Goal: Information Seeking & Learning: Find specific fact

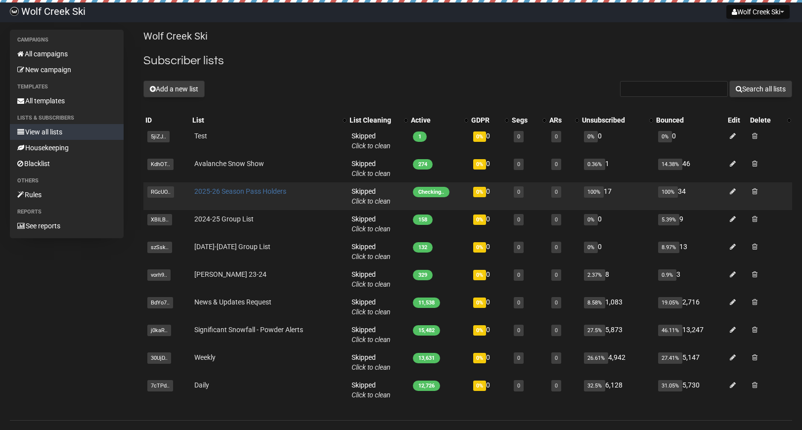
click at [212, 192] on link "2025-26 Season Pass Holders" at bounding box center [240, 191] width 92 height 8
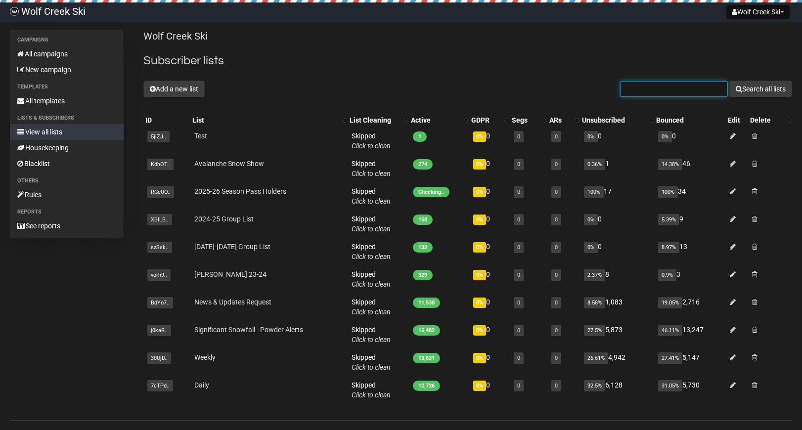
click at [672, 90] on input "text" at bounding box center [674, 89] width 108 height 16
type input "rcha"
click at [729, 81] on button "Search all lists" at bounding box center [760, 89] width 63 height 17
click at [656, 91] on input "text" at bounding box center [674, 89] width 108 height 16
type input "rchace"
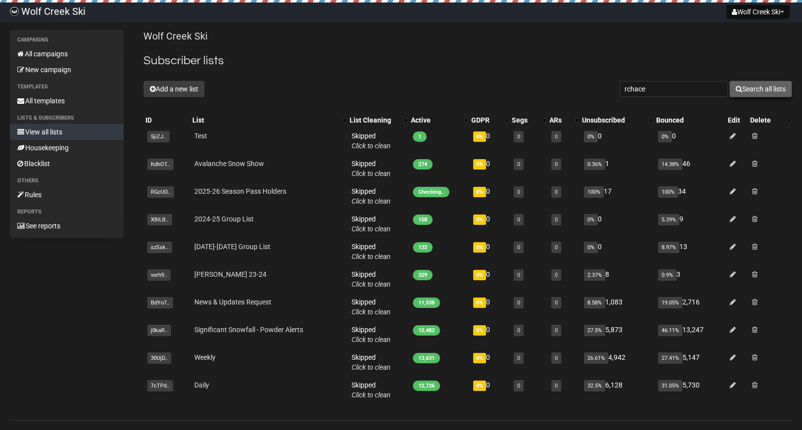
click at [762, 91] on button "Search all lists" at bounding box center [760, 89] width 63 height 17
click at [661, 86] on input "text" at bounding box center [674, 89] width 108 height 16
type input "rchace"
click at [744, 89] on button "Search all lists" at bounding box center [760, 89] width 63 height 17
click at [674, 86] on input "text" at bounding box center [674, 89] width 108 height 16
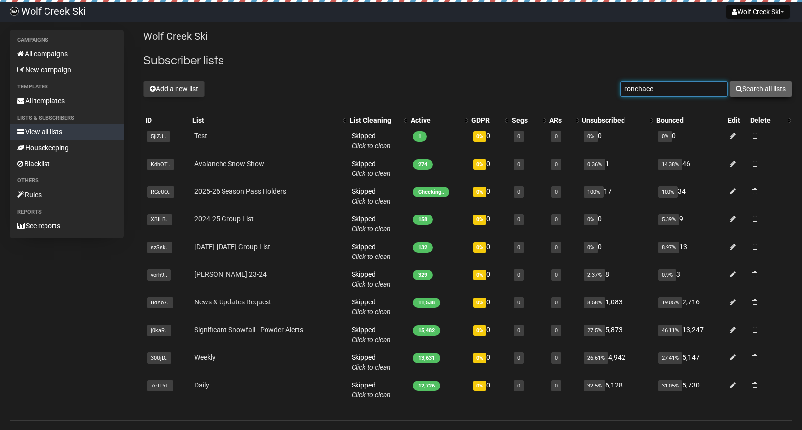
type input "ronchace"
click at [775, 89] on button "Search all lists" at bounding box center [760, 89] width 63 height 17
